Goal: Use online tool/utility: Utilize a website feature to perform a specific function

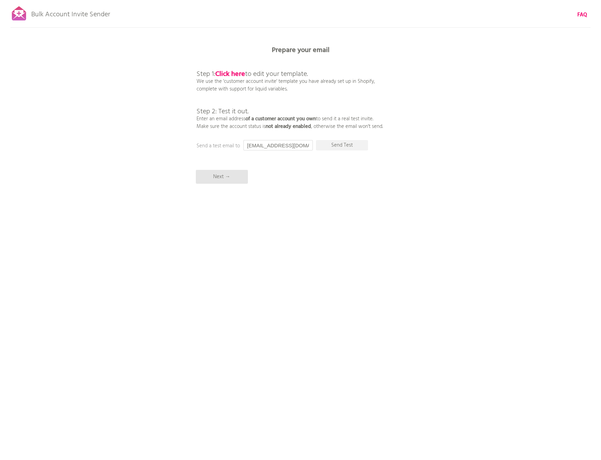
click at [271, 147] on input "[EMAIL_ADDRESS][DOMAIN_NAME]" at bounding box center [277, 145] width 69 height 10
type input "dev@unfolded.nl"
click at [344, 149] on p "Send Test" at bounding box center [342, 145] width 52 height 10
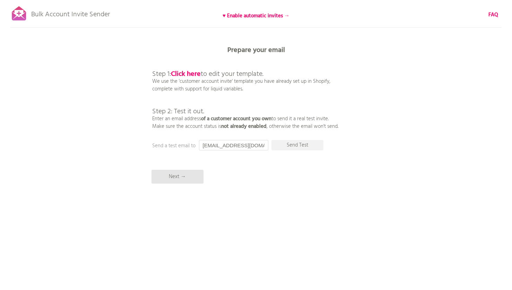
click at [223, 145] on input "[EMAIL_ADDRESS][DOMAIN_NAME]" at bounding box center [233, 145] width 69 height 10
click at [223, 144] on input "[EMAIL_ADDRESS][DOMAIN_NAME]" at bounding box center [233, 145] width 69 height 10
click at [192, 76] on b "Click here" at bounding box center [186, 74] width 30 height 11
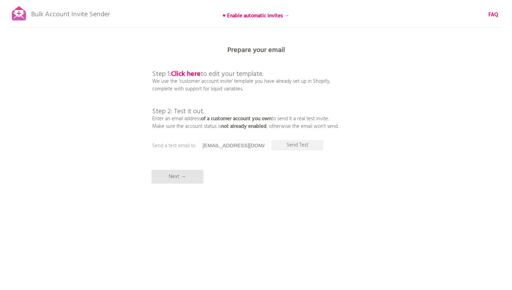
click at [305, 86] on p "Step 1: Click here to edit your template. We use the 'customer account invite' …" at bounding box center [245, 93] width 186 height 75
click at [261, 70] on span "Step 1: Click here to edit your template." at bounding box center [207, 74] width 111 height 11
click at [262, 63] on p "Step 1: Click here to edit your template. We use the 'customer account invite' …" at bounding box center [245, 93] width 186 height 75
drag, startPoint x: 378, startPoint y: 24, endPoint x: 403, endPoint y: 25, distance: 25.7
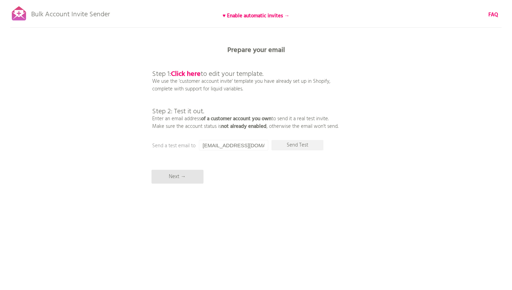
click at [378, 24] on div "Bulk Account Invite Sender ♥ Enable automatic invites → FAQ Synced all customer…" at bounding box center [256, 121] width 512 height 243
